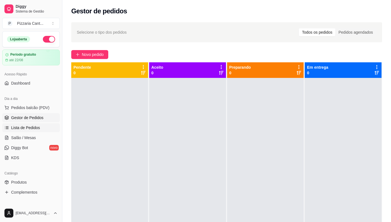
click at [28, 127] on span "Lista de Pedidos" at bounding box center [25, 128] width 29 height 6
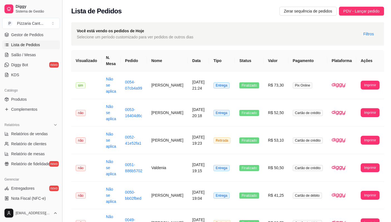
scroll to position [84, 0]
click at [35, 133] on span "Relatórios de vendas" at bounding box center [29, 134] width 37 height 6
select select "ALL"
select select "0"
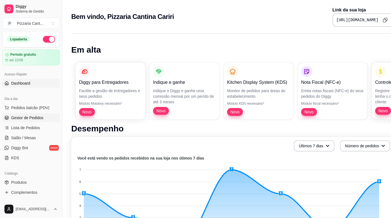
click at [34, 118] on span "Gestor de Pedidos" at bounding box center [27, 118] width 32 height 6
